Goal: Ask a question

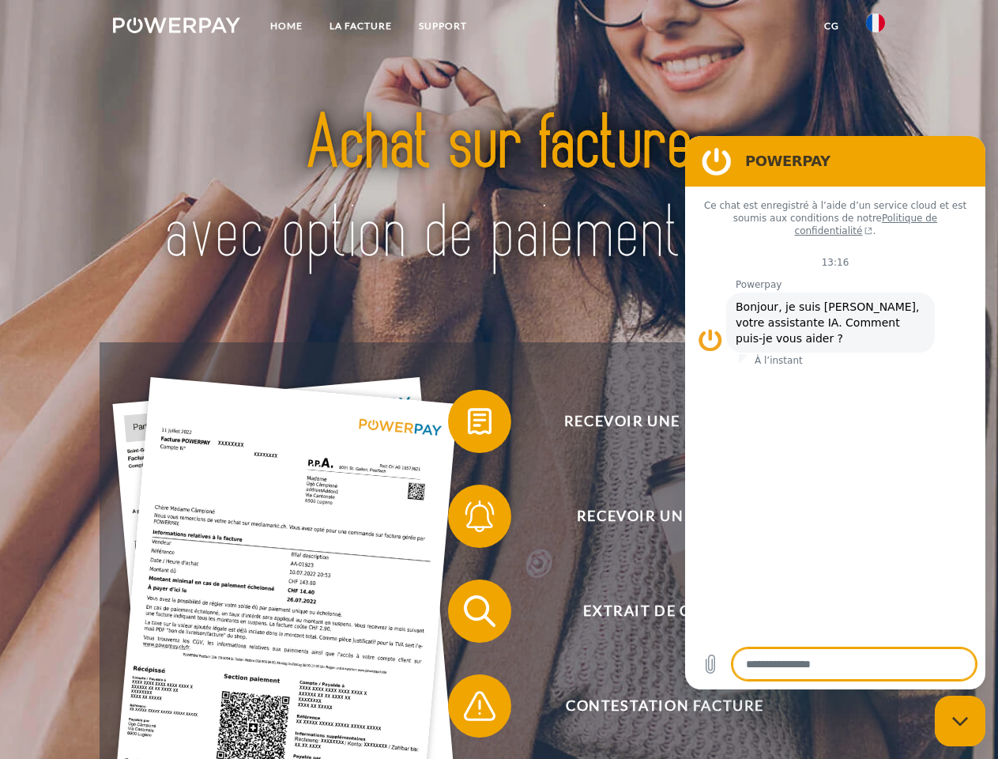
click at [176, 28] on img at bounding box center [176, 25] width 127 height 16
click at [876, 28] on img at bounding box center [875, 22] width 19 height 19
click at [832, 26] on link "CG" at bounding box center [832, 26] width 42 height 28
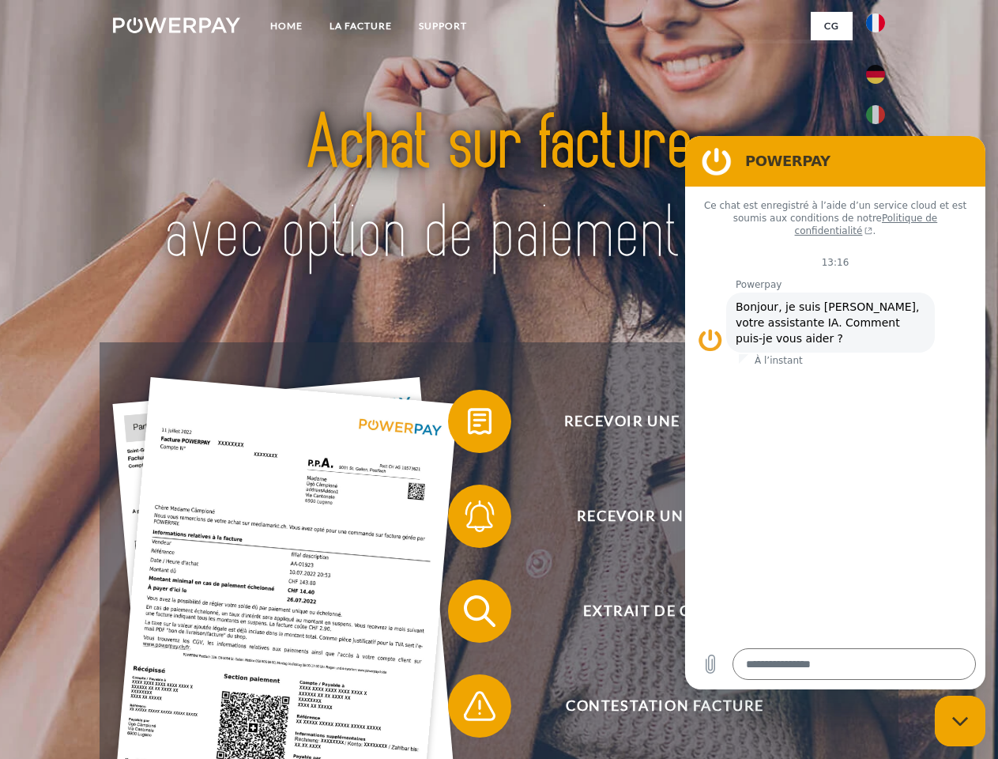
click at [468, 424] on span at bounding box center [456, 421] width 79 height 79
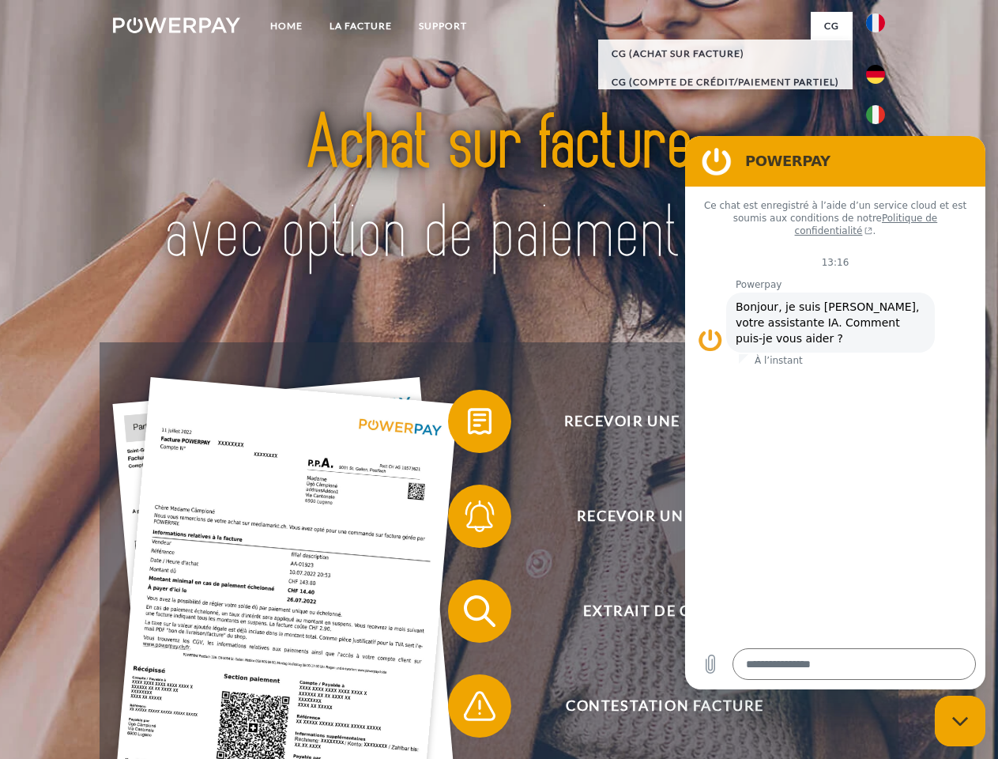
click at [468, 519] on span at bounding box center [456, 516] width 79 height 79
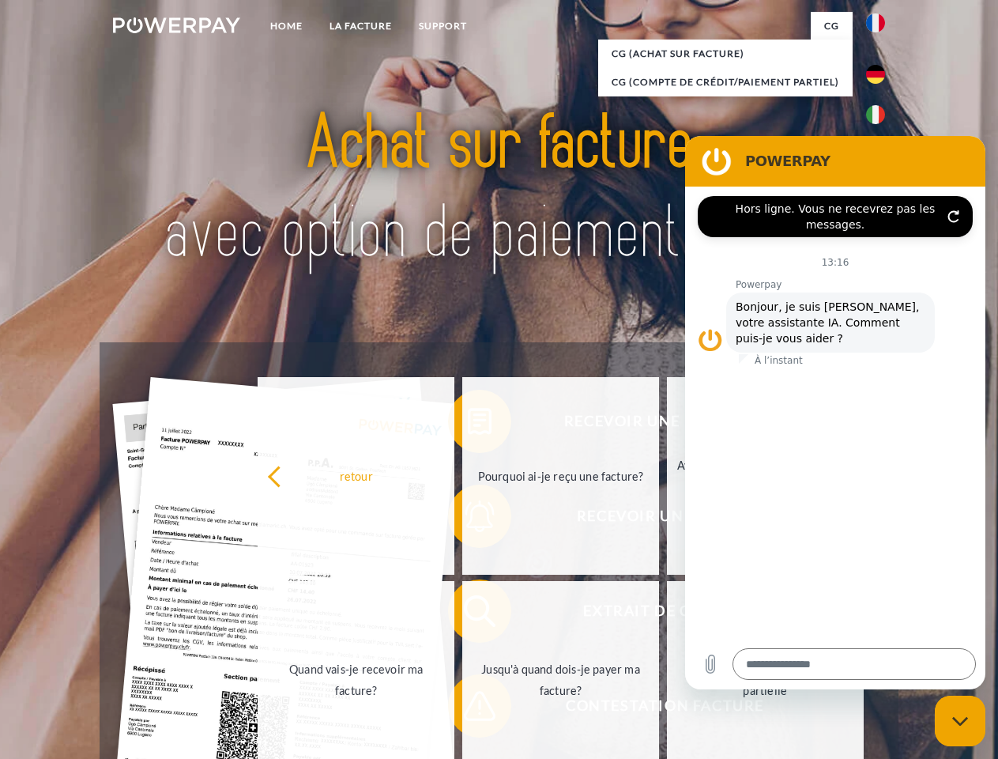
click at [468, 614] on link "Jusqu'à quand dois-je payer ma facture?" at bounding box center [560, 680] width 197 height 198
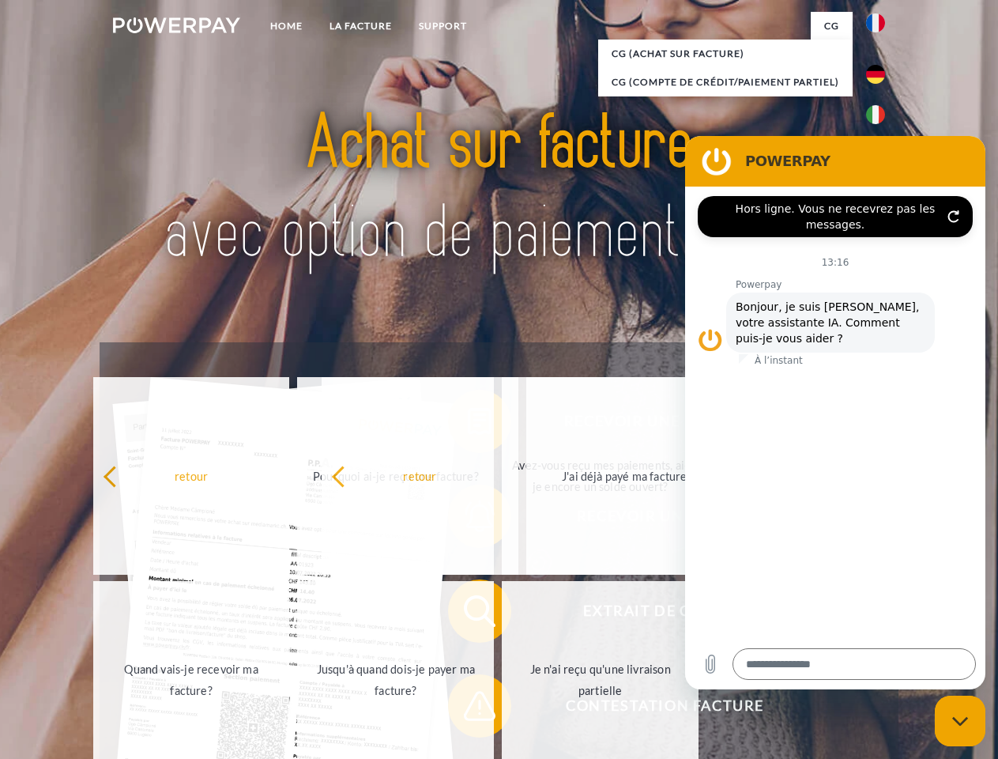
click at [468, 709] on span at bounding box center [456, 705] width 79 height 79
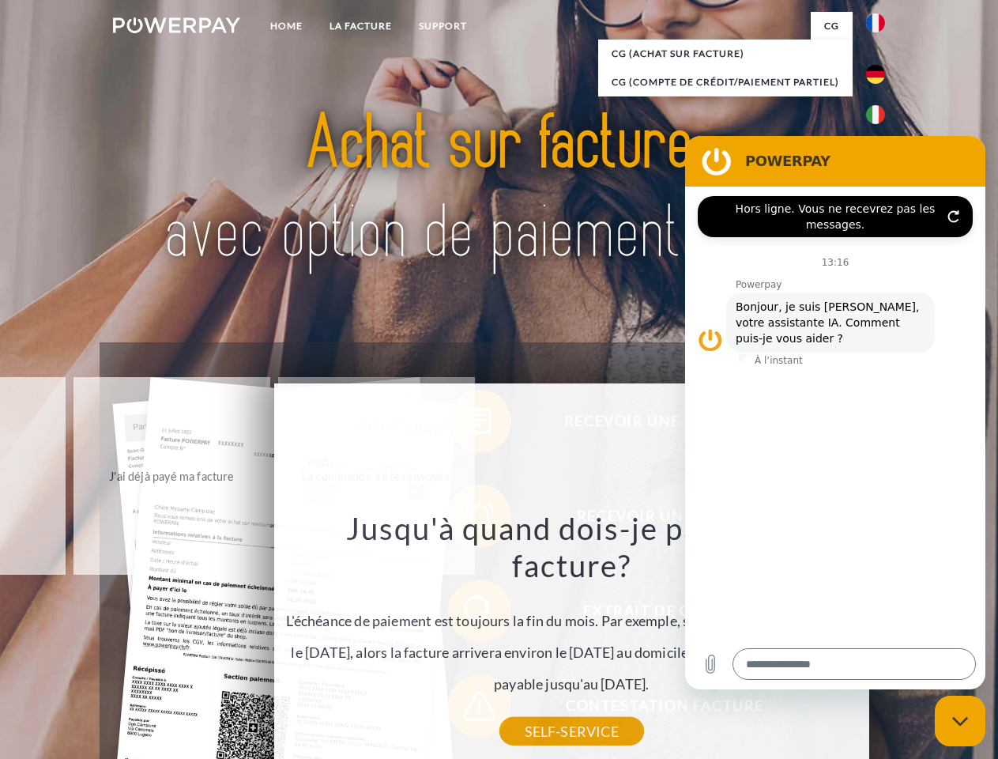
click at [960, 721] on icon "Fermer la fenêtre de messagerie" at bounding box center [960, 721] width 17 height 10
type textarea "*"
